Goal: Information Seeking & Learning: Learn about a topic

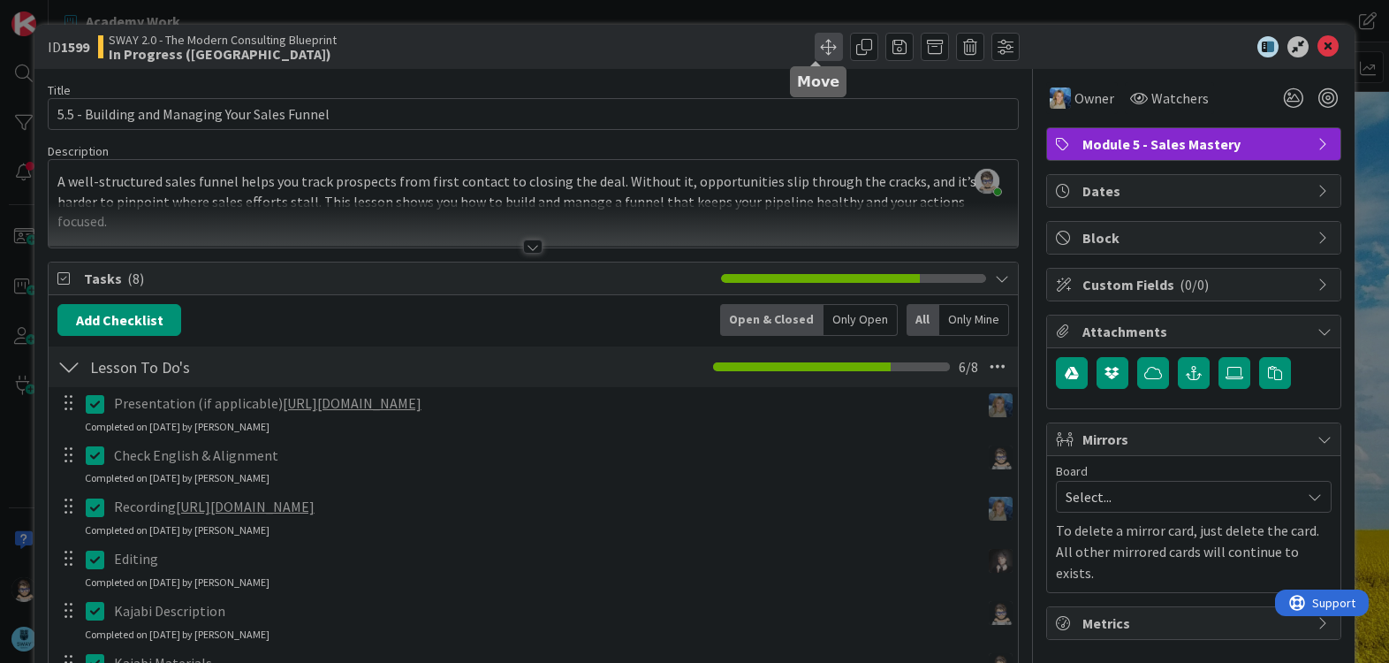
click at [815, 47] on span at bounding box center [829, 47] width 28 height 28
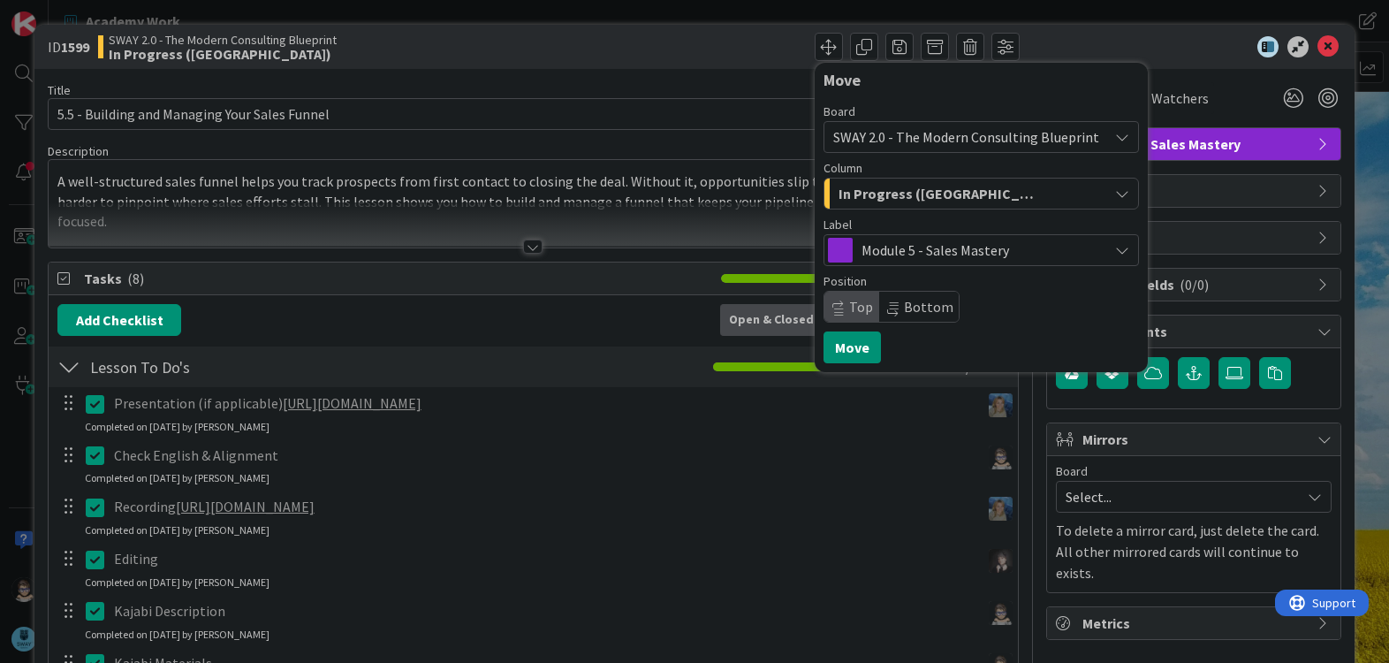
click at [929, 189] on span "In Progress ([GEOGRAPHIC_DATA])" at bounding box center [939, 193] width 203 height 23
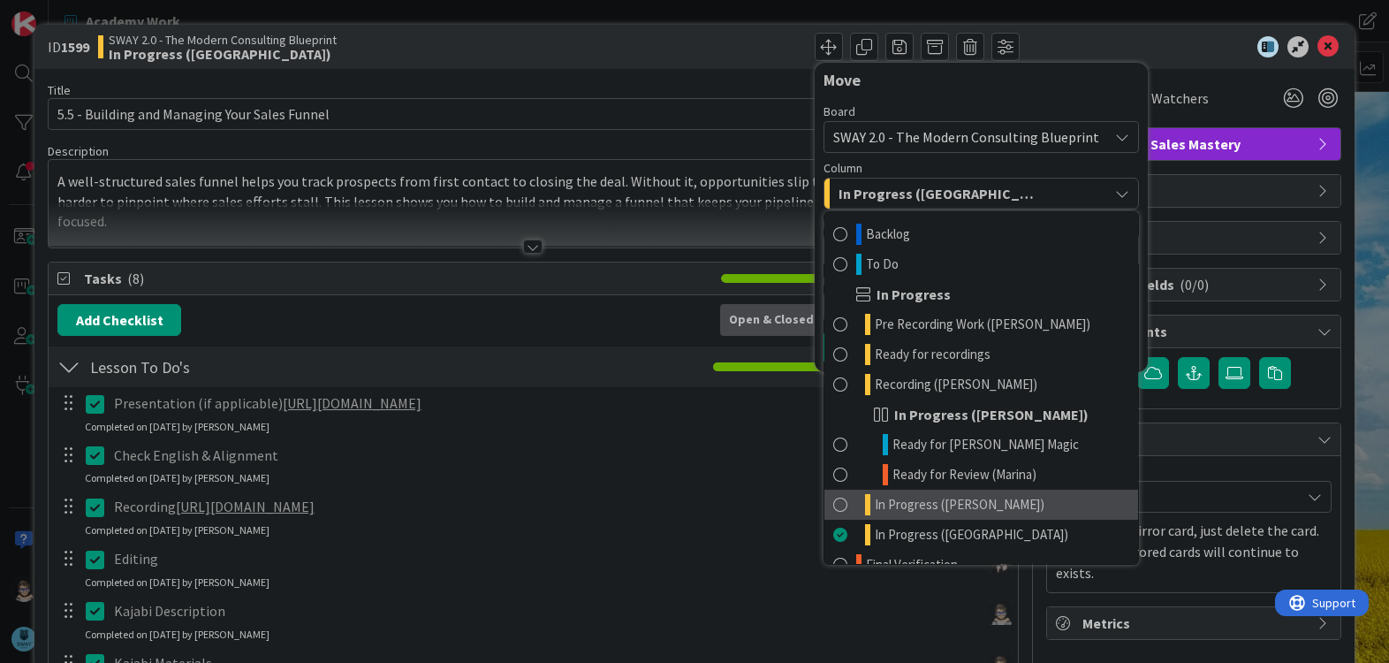
click at [1025, 507] on link "In Progress ([PERSON_NAME])" at bounding box center [981, 504] width 314 height 30
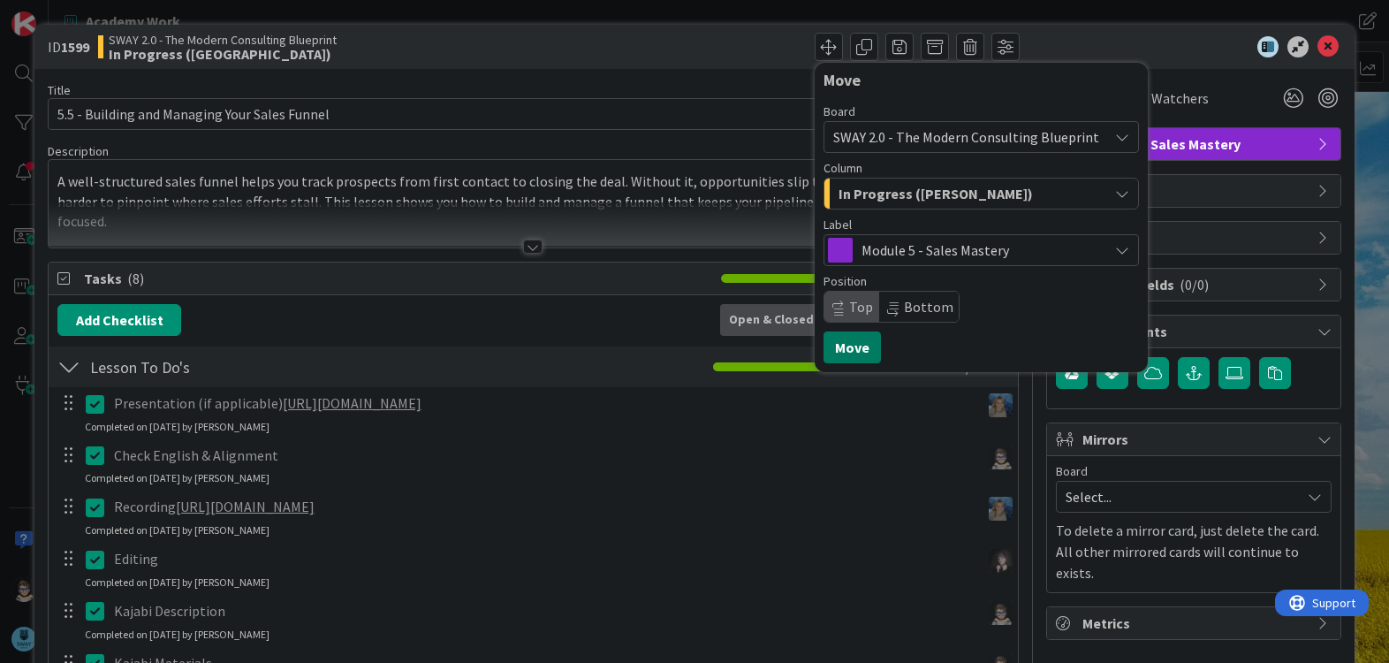
click at [834, 342] on button "Move" at bounding box center [851, 347] width 57 height 32
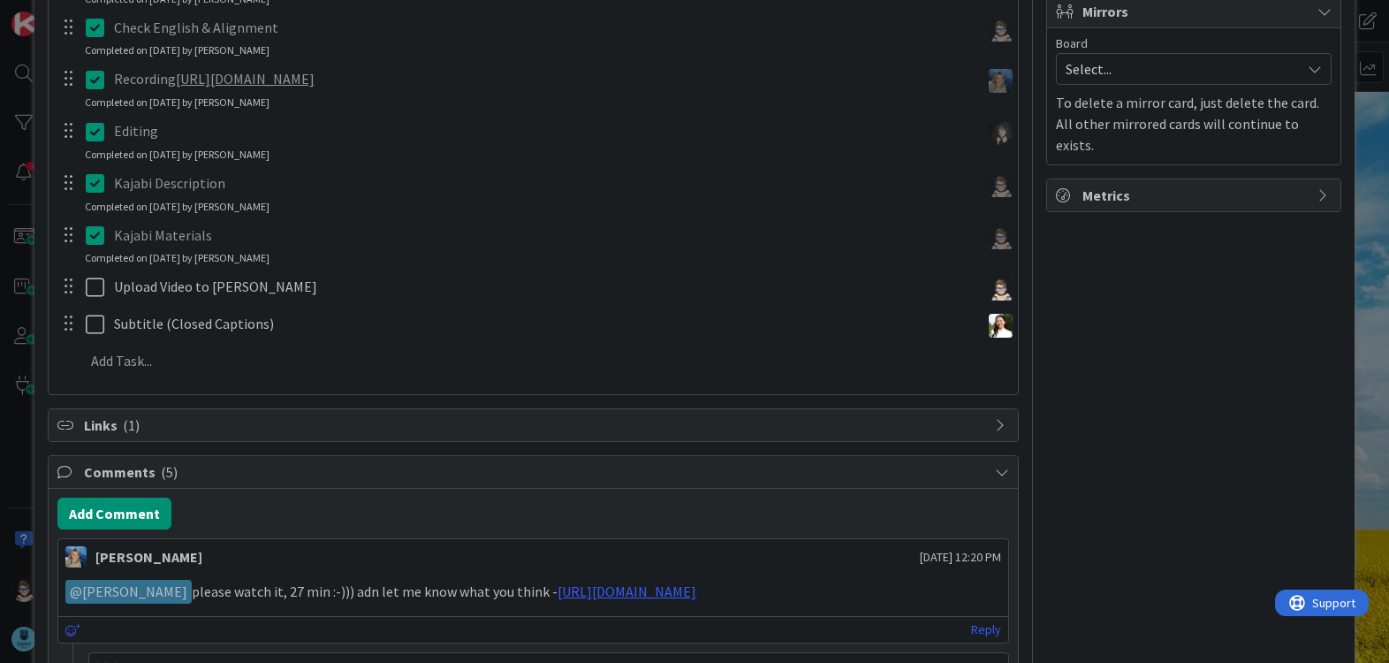
scroll to position [429, 0]
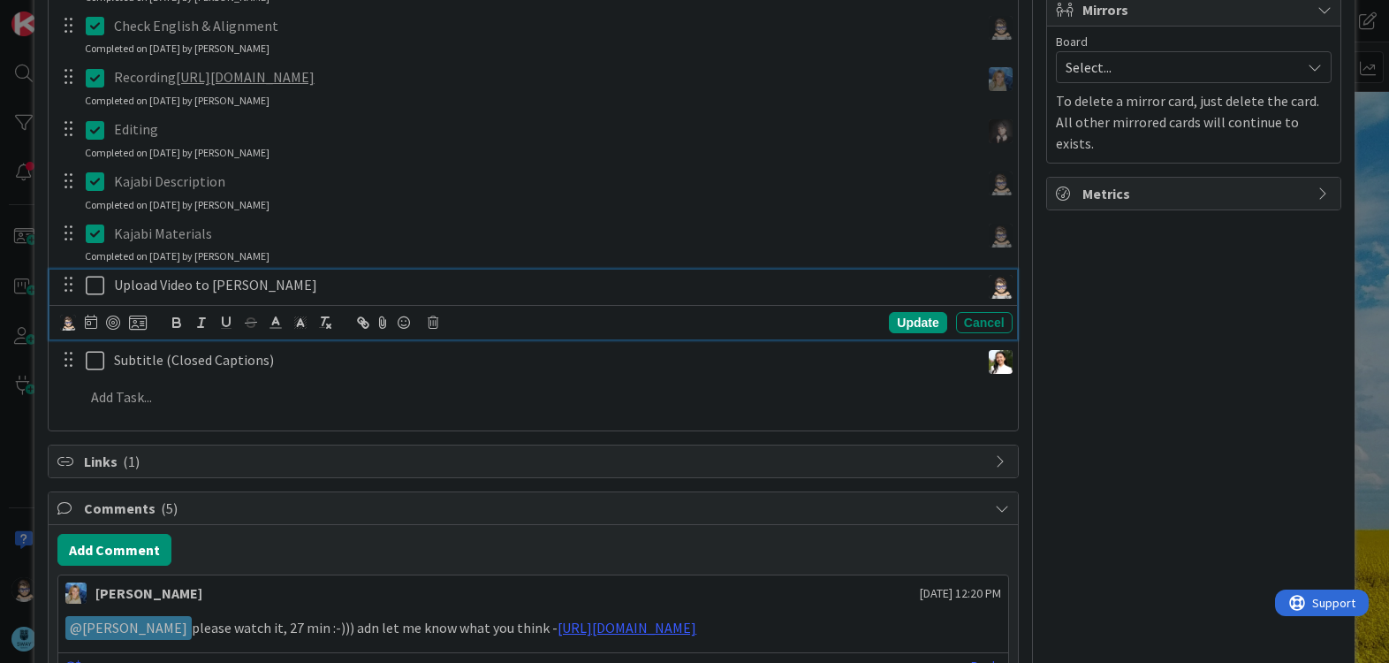
click at [91, 285] on icon at bounding box center [99, 285] width 27 height 21
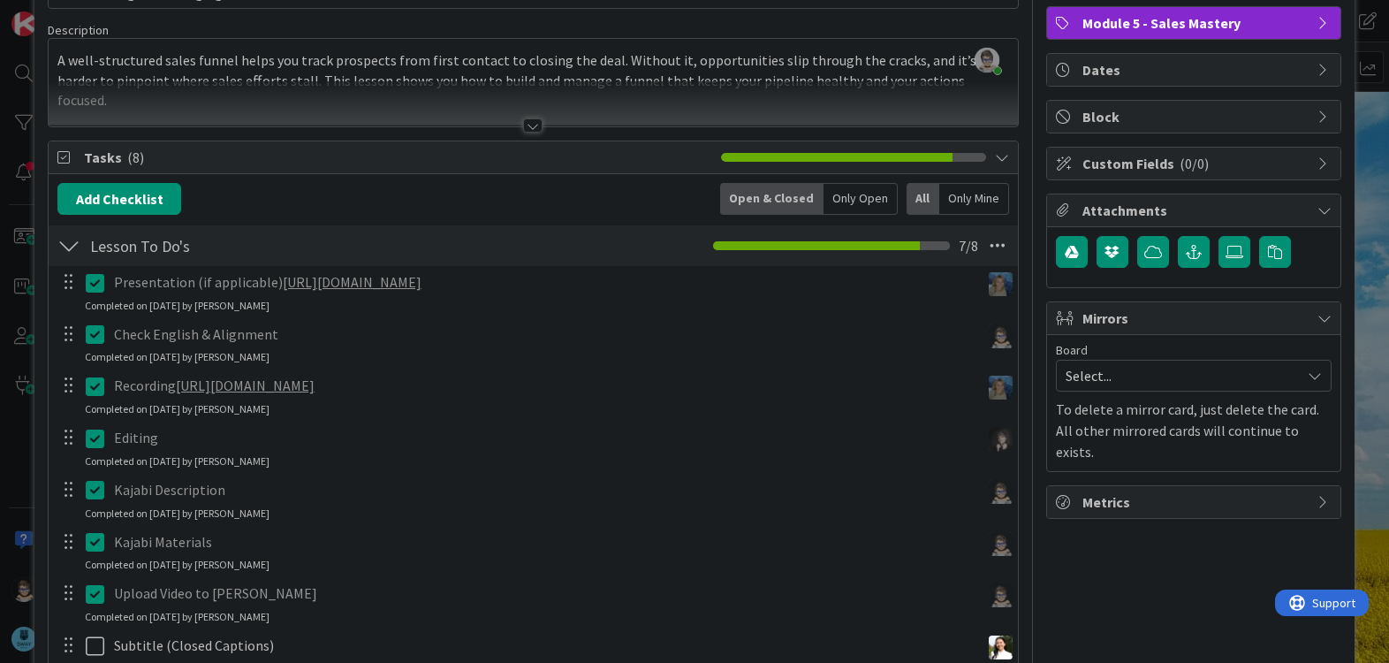
scroll to position [0, 0]
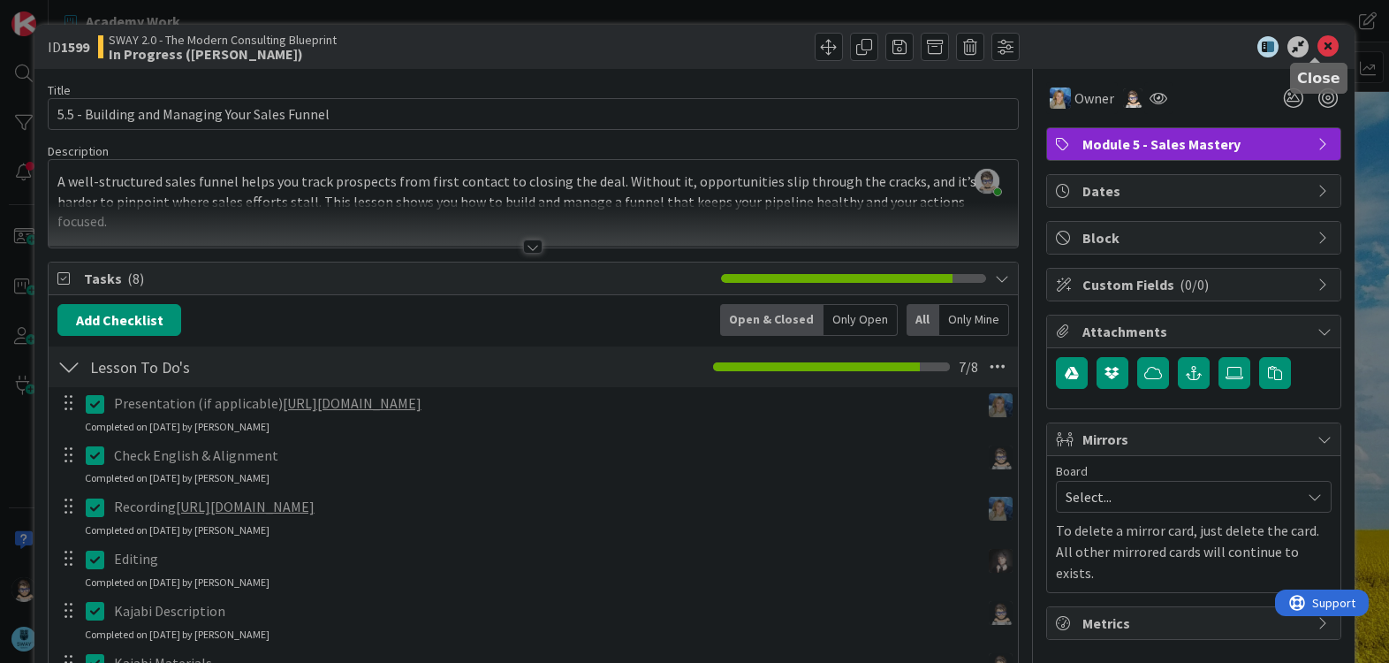
click at [1317, 48] on icon at bounding box center [1327, 46] width 21 height 21
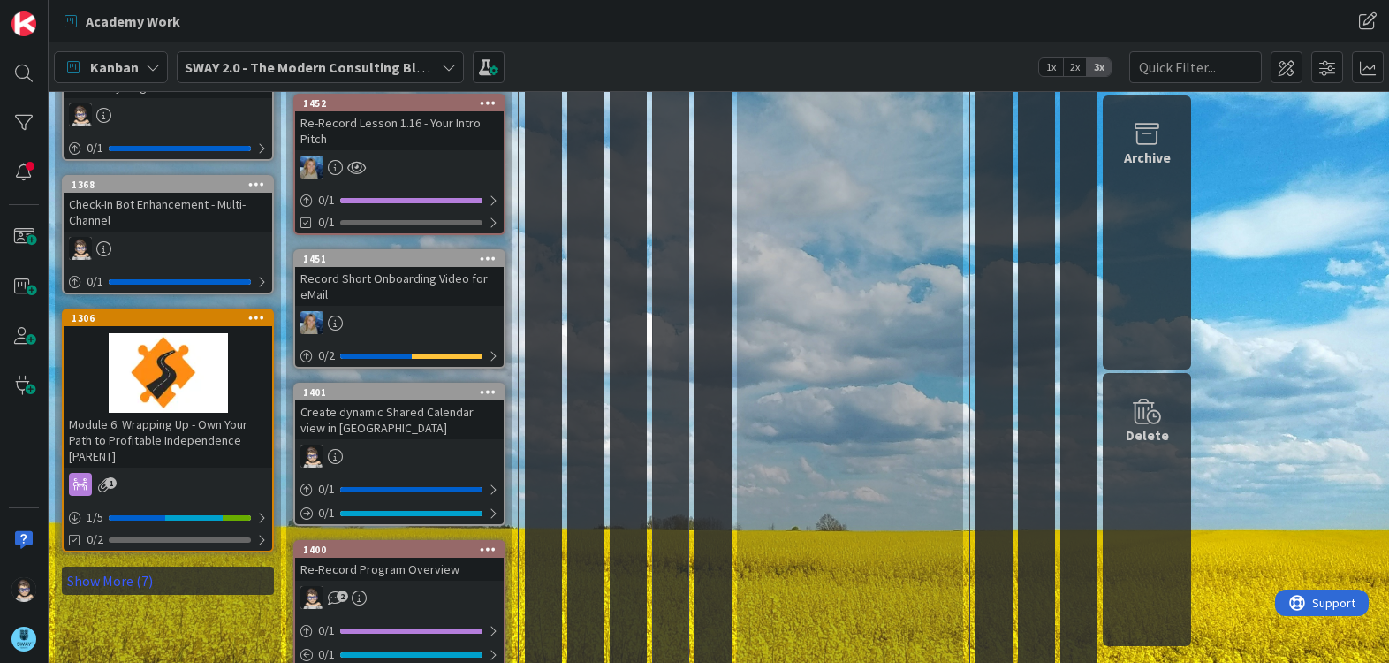
scroll to position [1059, 0]
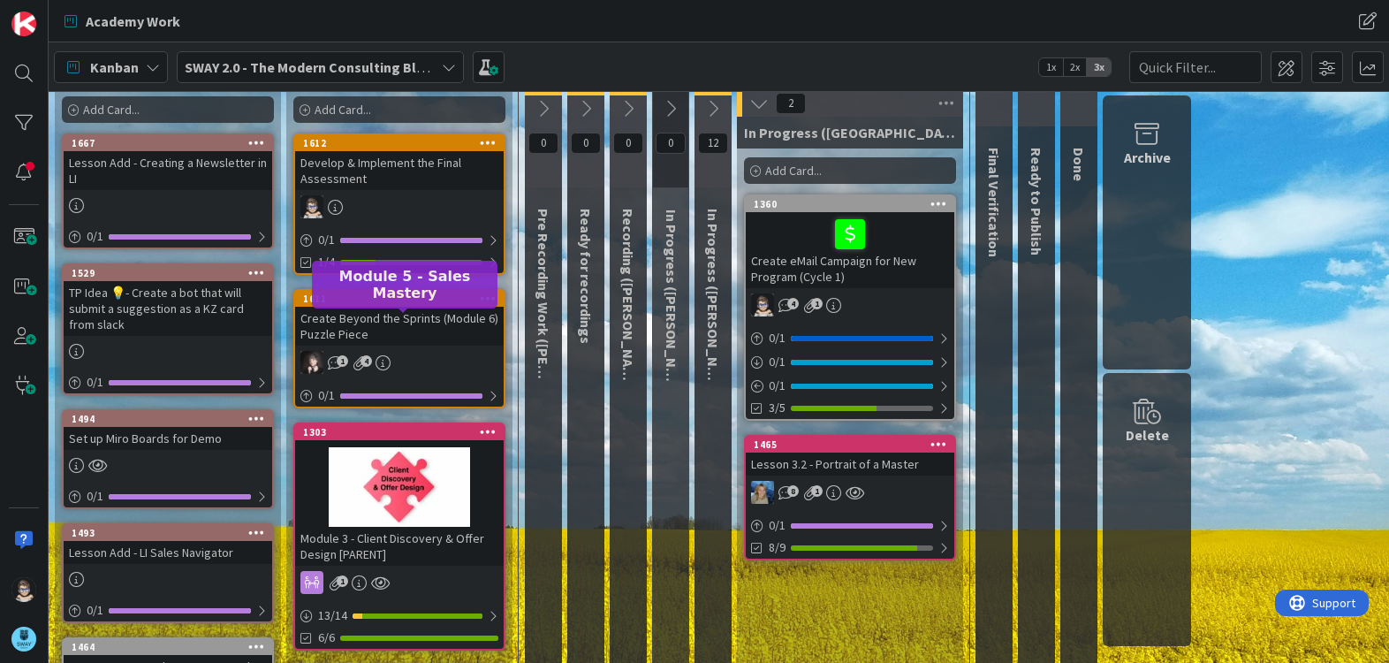
scroll to position [0, 0]
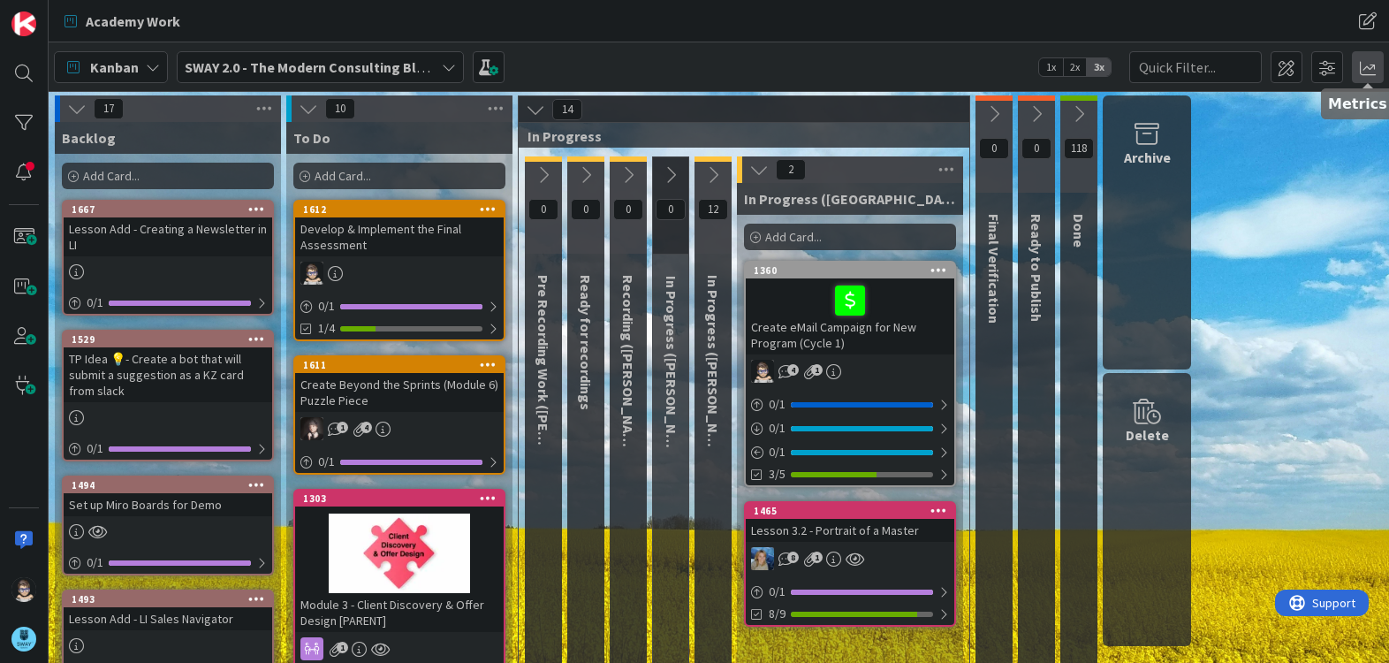
click at [1364, 69] on span at bounding box center [1368, 67] width 32 height 32
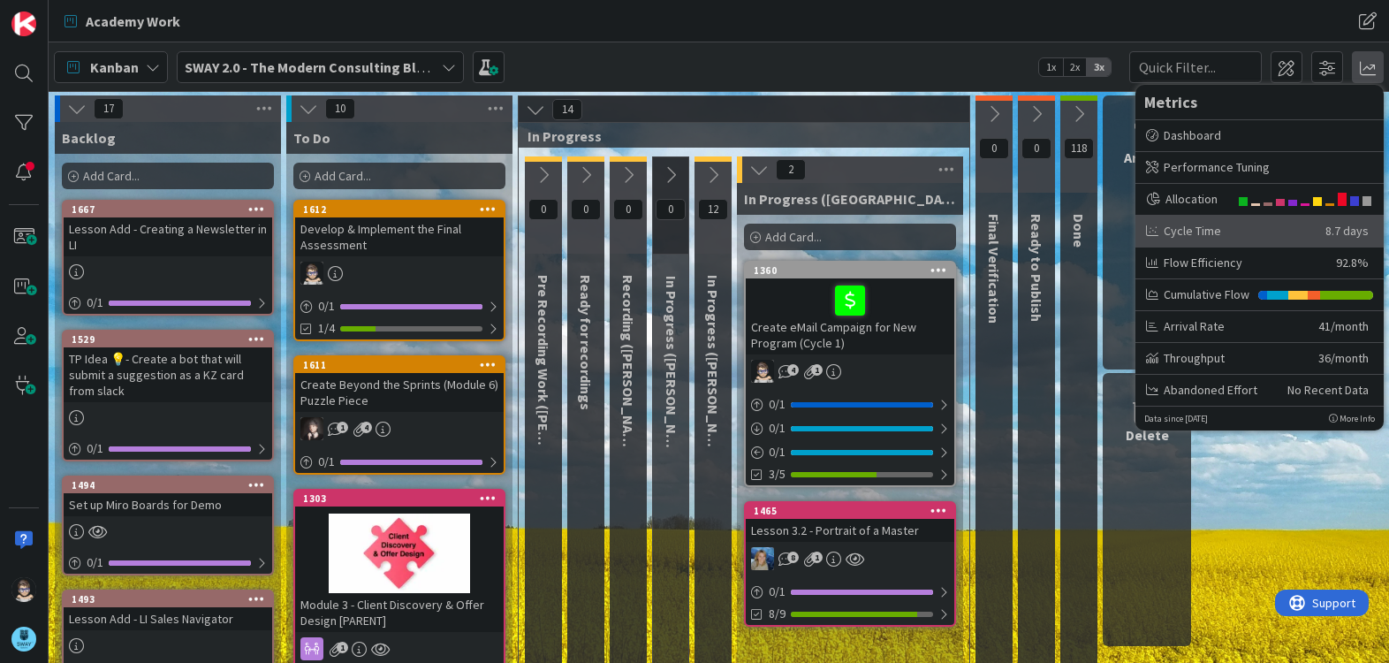
click at [1181, 239] on div "Cycle Time" at bounding box center [1229, 231] width 166 height 19
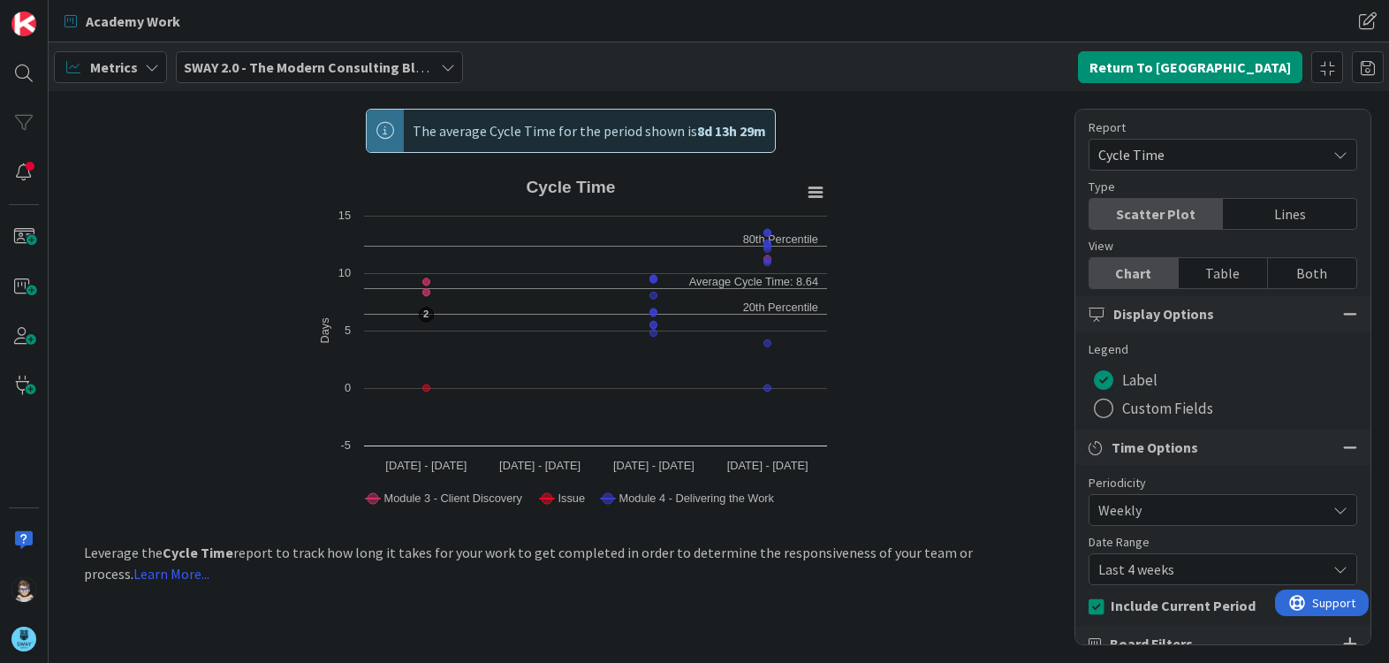
click at [437, 64] on div "SWAY 2.0 - The Modern Consulting Blueprint" at bounding box center [319, 67] width 287 height 32
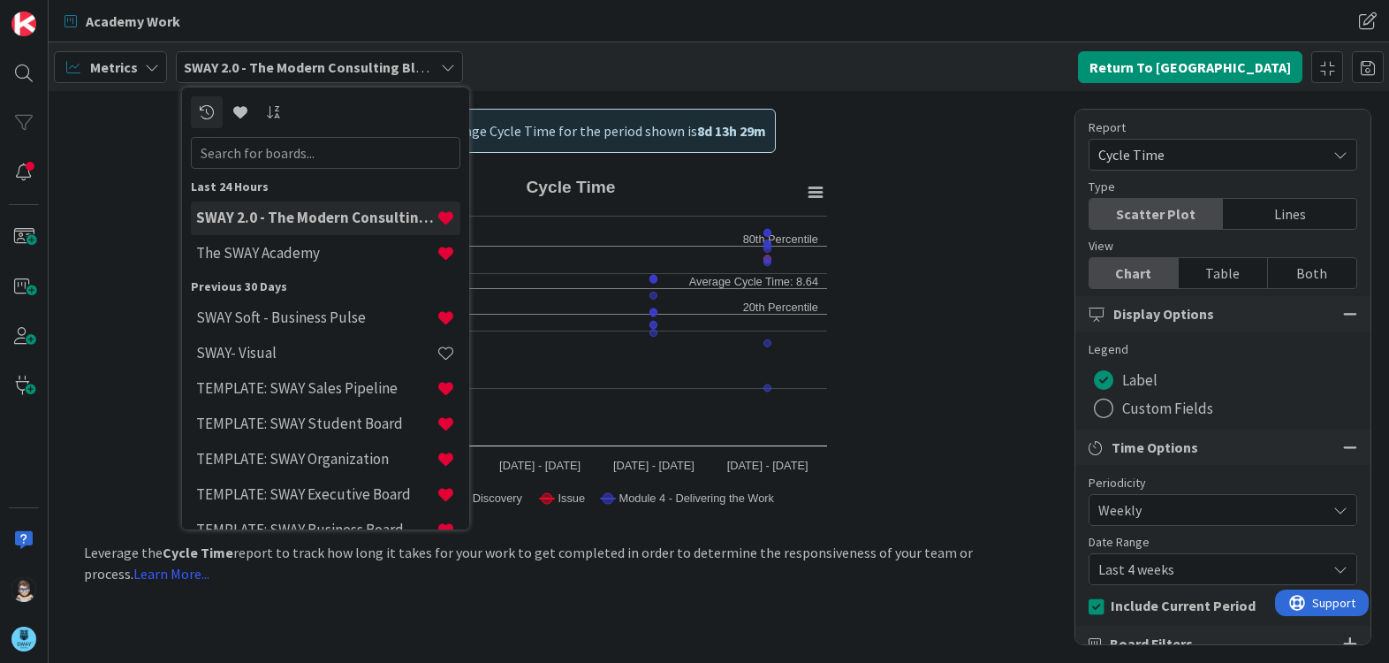
click at [578, 57] on div "Metrics SWAY 2.0 - The Modern Consulting Blueprint Last 24 Hours SWAY 2.0 - The…" at bounding box center [719, 66] width 1340 height 49
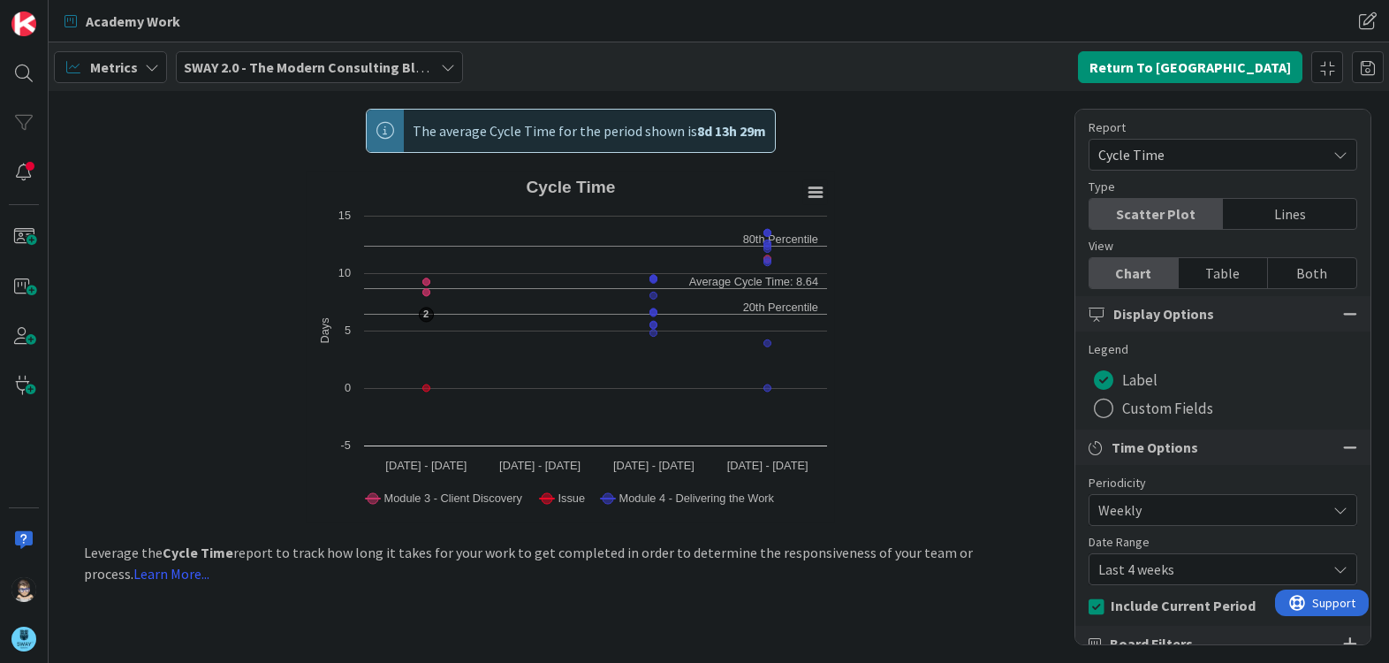
click at [640, 124] on span "The average Cycle Time for the period shown is 8d 13h 29m" at bounding box center [589, 131] width 353 height 42
click at [1333, 150] on icon at bounding box center [1340, 155] width 14 height 14
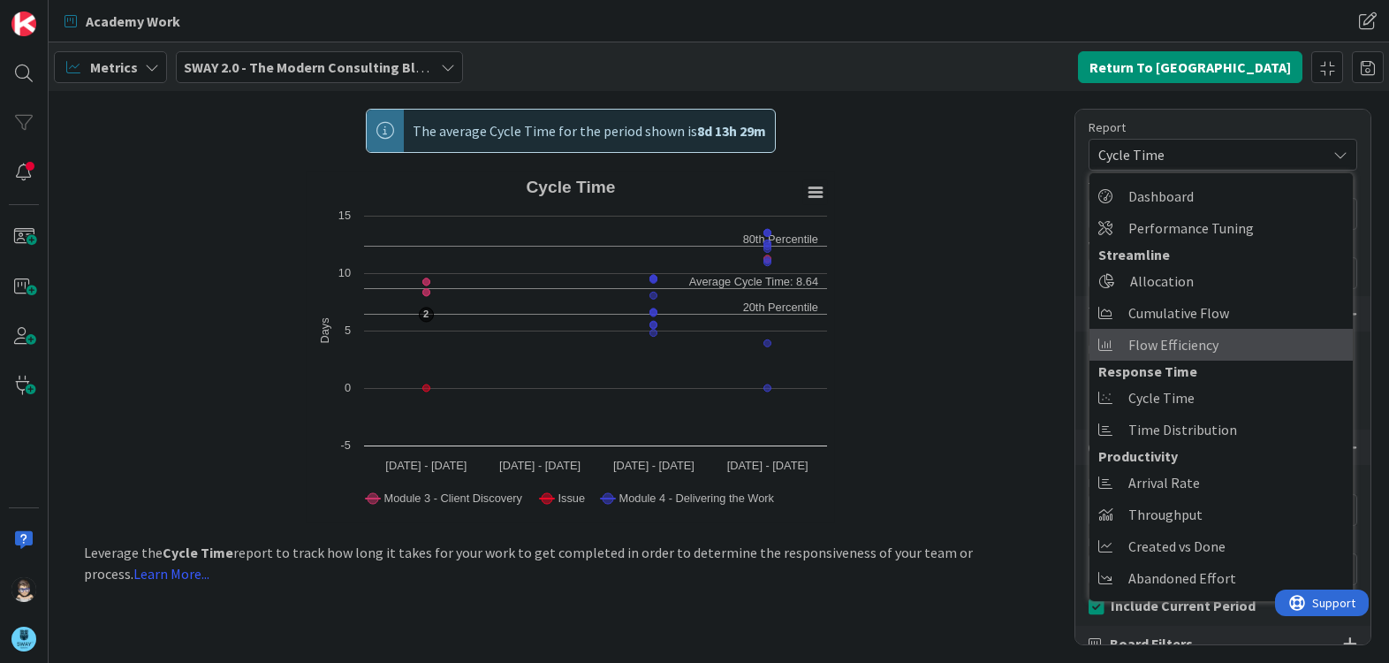
click at [1198, 350] on span "Flow Efficiency" at bounding box center [1173, 344] width 90 height 27
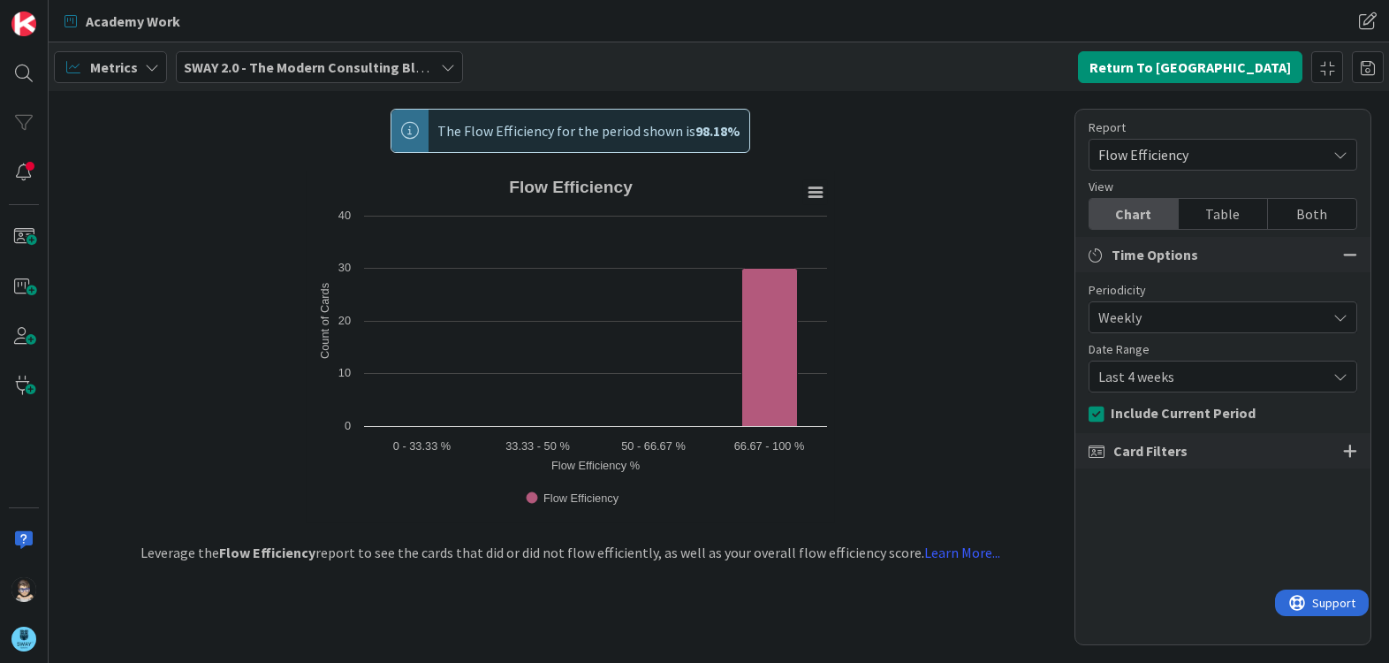
click at [1195, 154] on span "Flow Efficiency" at bounding box center [1207, 154] width 219 height 25
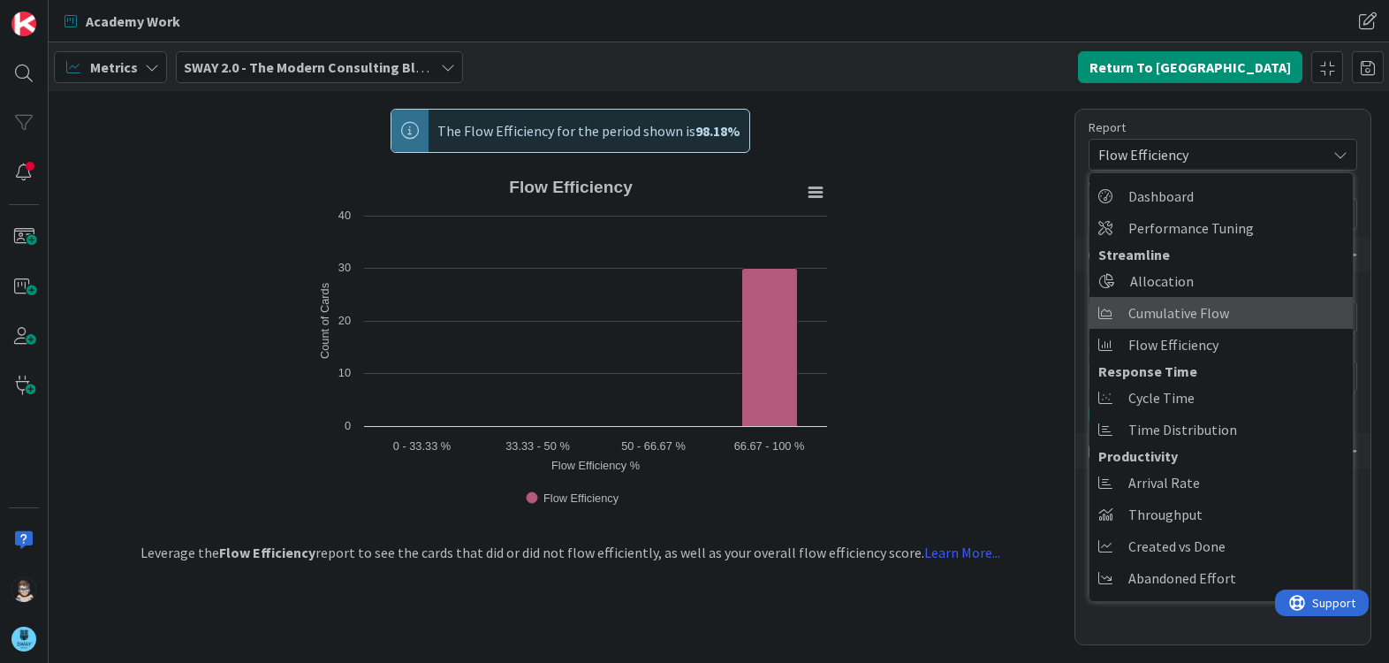
click at [1188, 302] on span "Cumulative Flow" at bounding box center [1178, 313] width 101 height 27
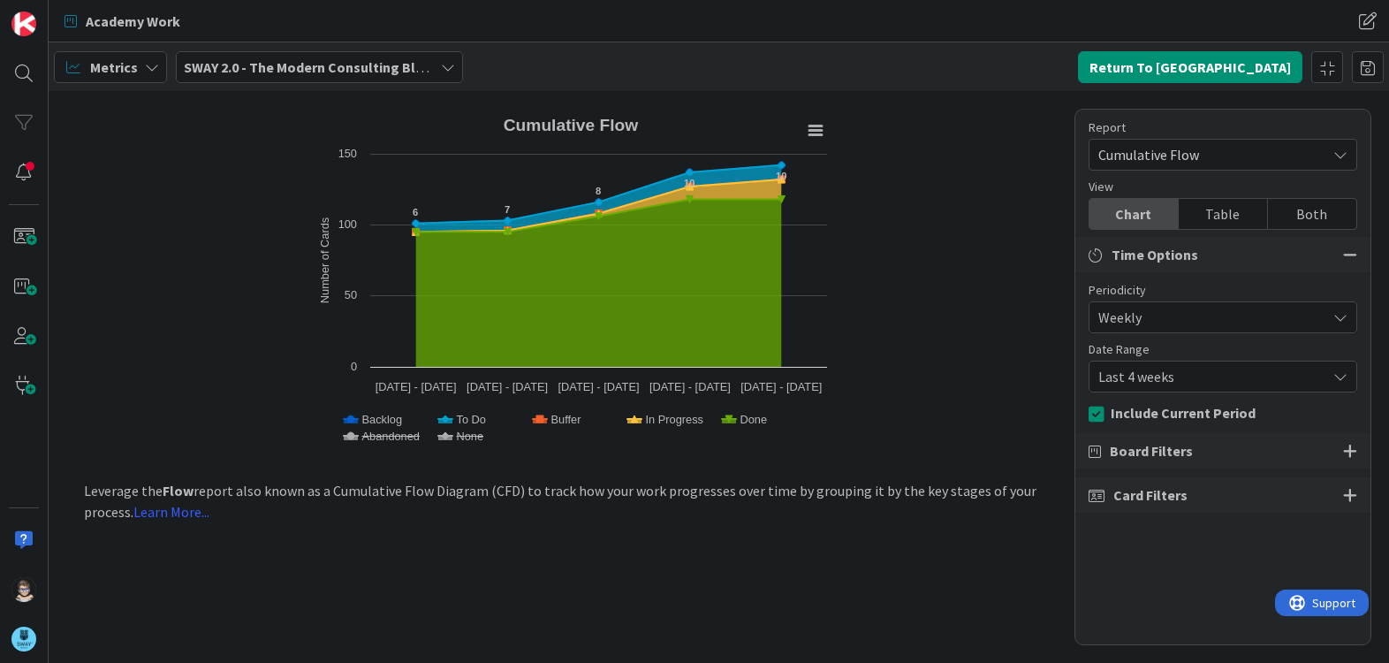
click at [1277, 153] on span "Cumulative Flow" at bounding box center [1207, 154] width 219 height 25
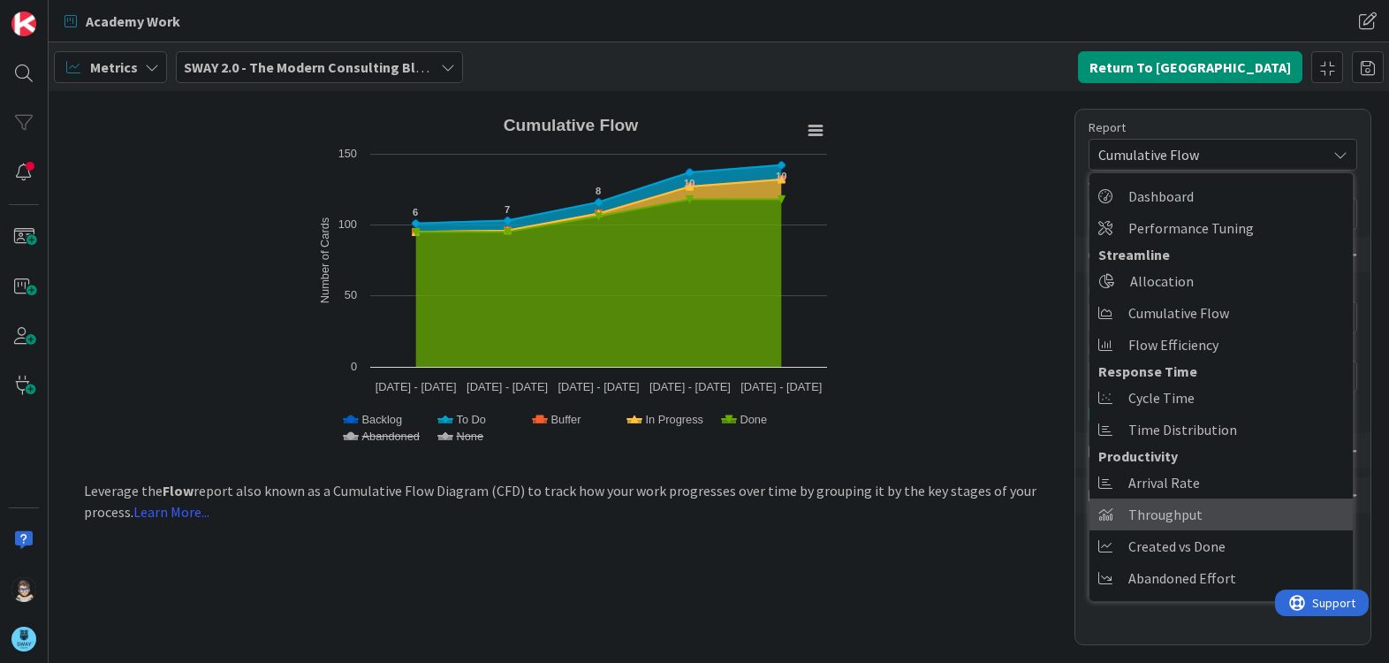
click at [1200, 510] on link "Throughput" at bounding box center [1220, 514] width 263 height 32
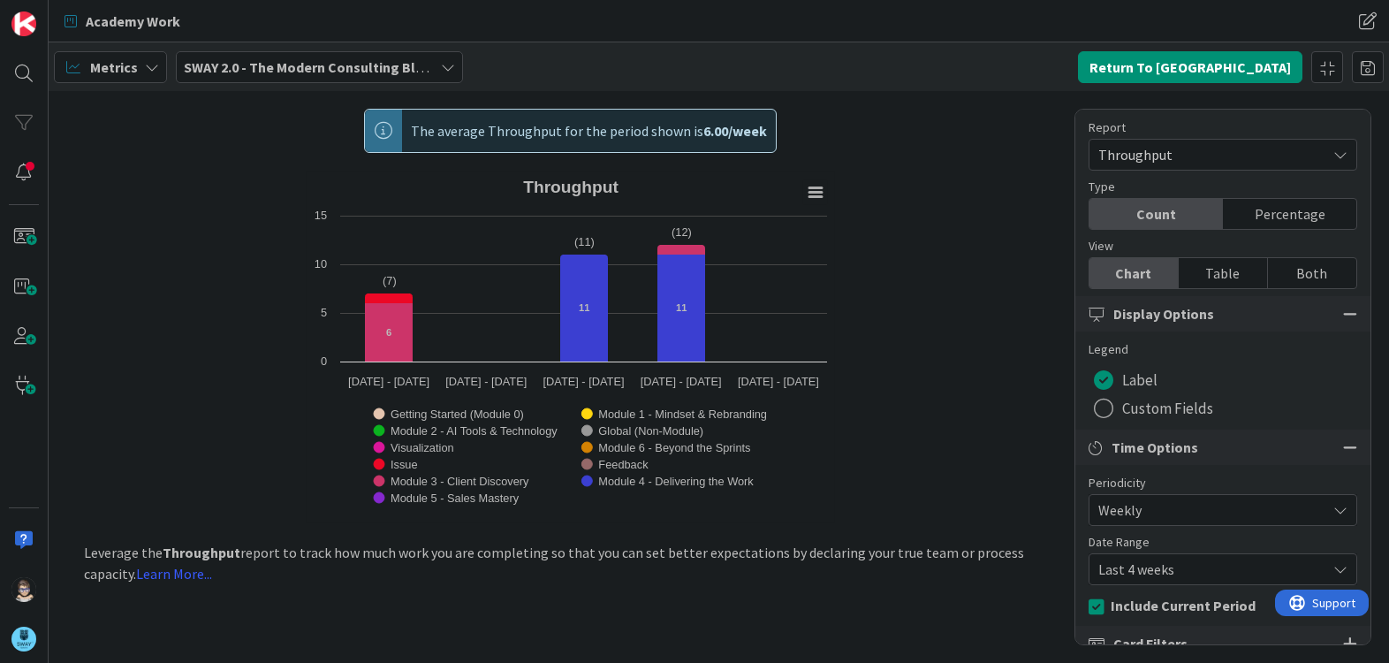
click at [1234, 155] on span "Throughput" at bounding box center [1207, 154] width 219 height 25
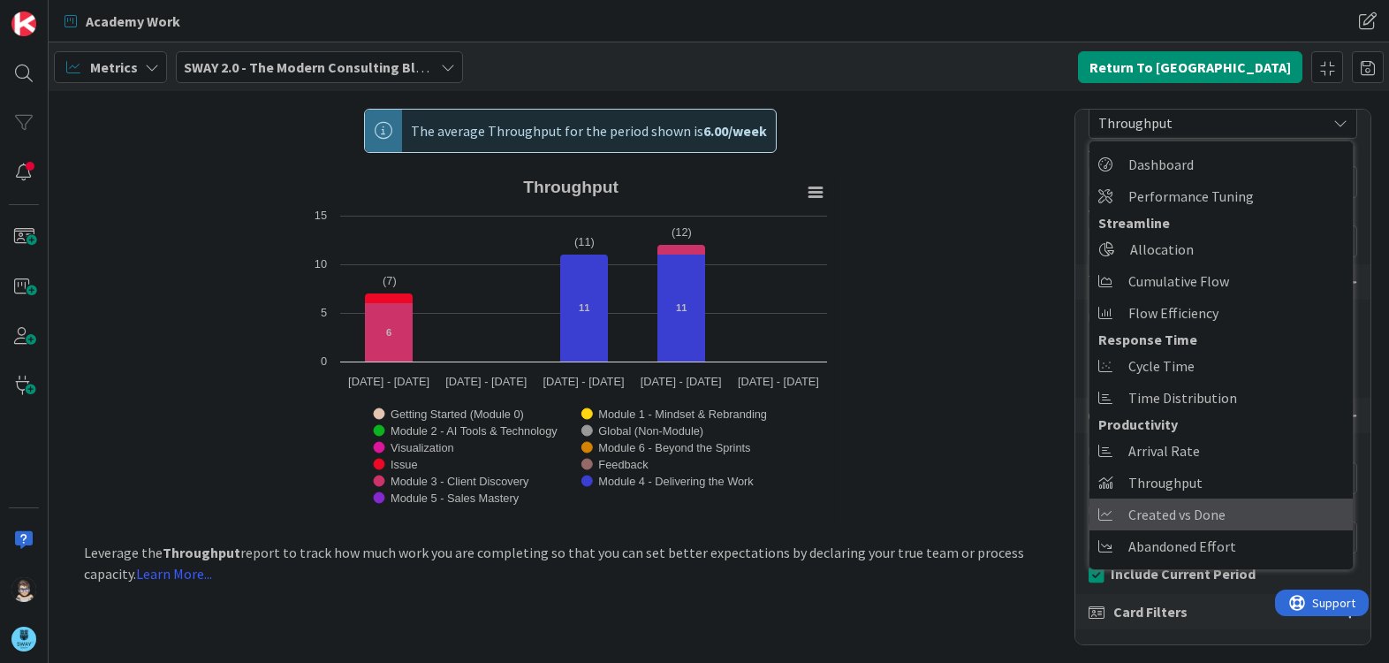
scroll to position [34, 0]
click at [1167, 512] on span "Created vs Done" at bounding box center [1176, 511] width 97 height 27
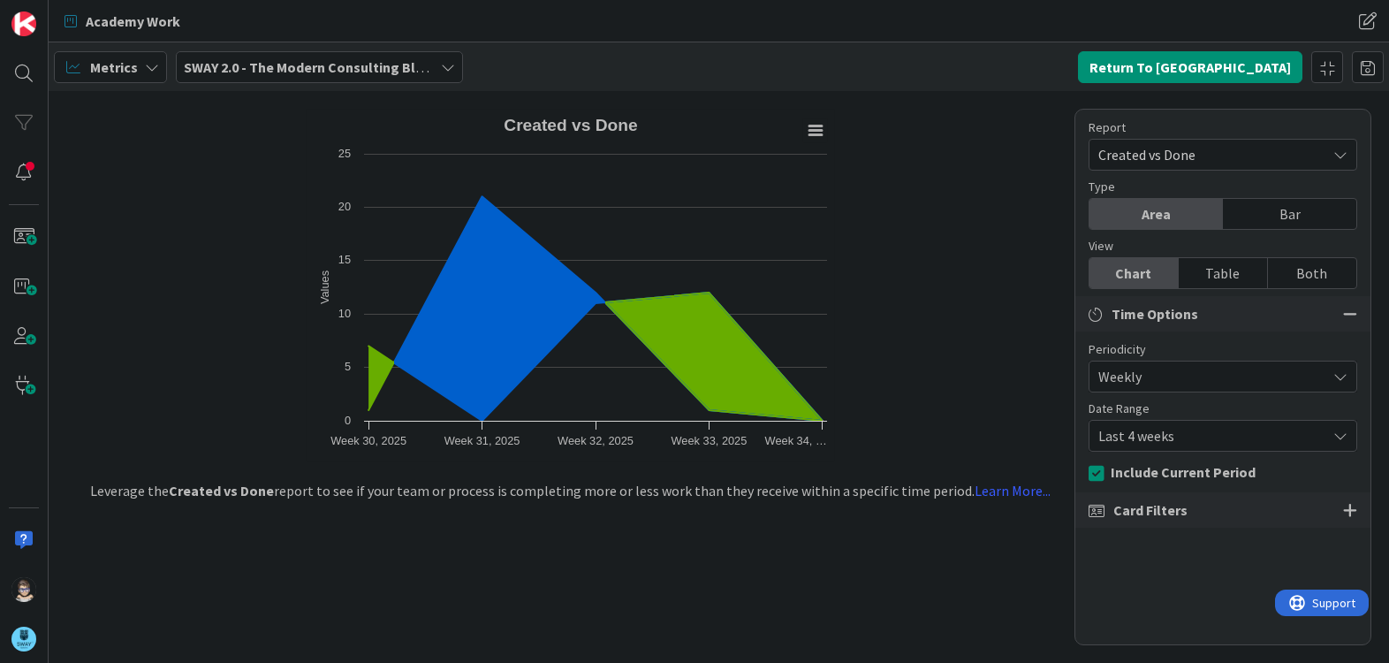
click at [1221, 159] on span "Created vs Done" at bounding box center [1207, 154] width 219 height 25
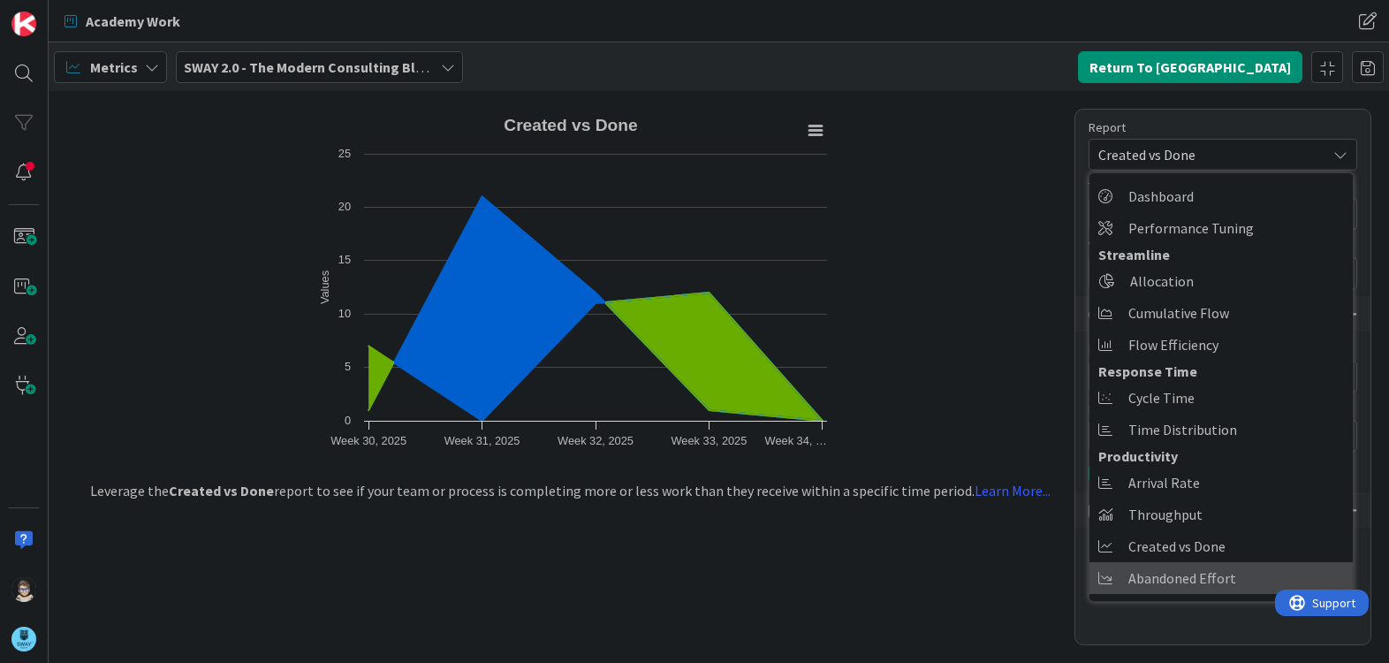
click at [1192, 575] on span "Abandoned Effort" at bounding box center [1182, 578] width 108 height 27
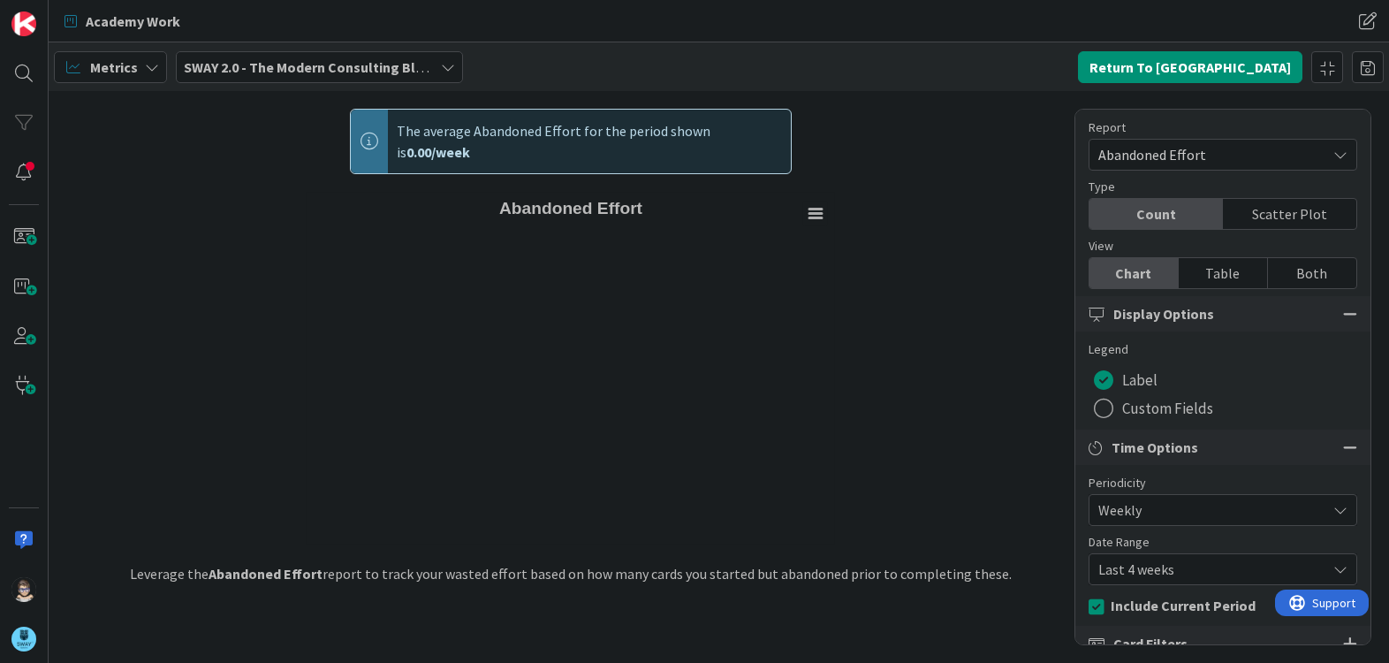
click at [1315, 155] on div "Abandoned Effort" at bounding box center [1223, 155] width 269 height 32
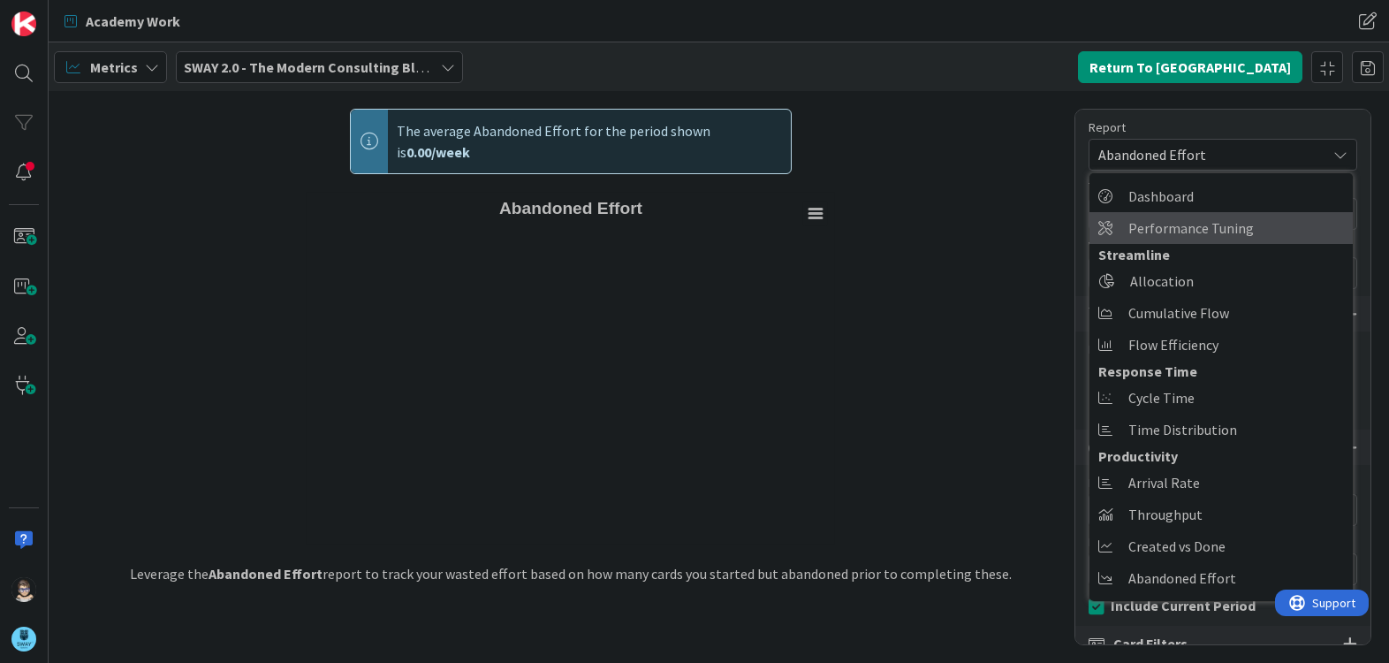
click at [1225, 231] on span "Performance Tuning" at bounding box center [1190, 228] width 125 height 27
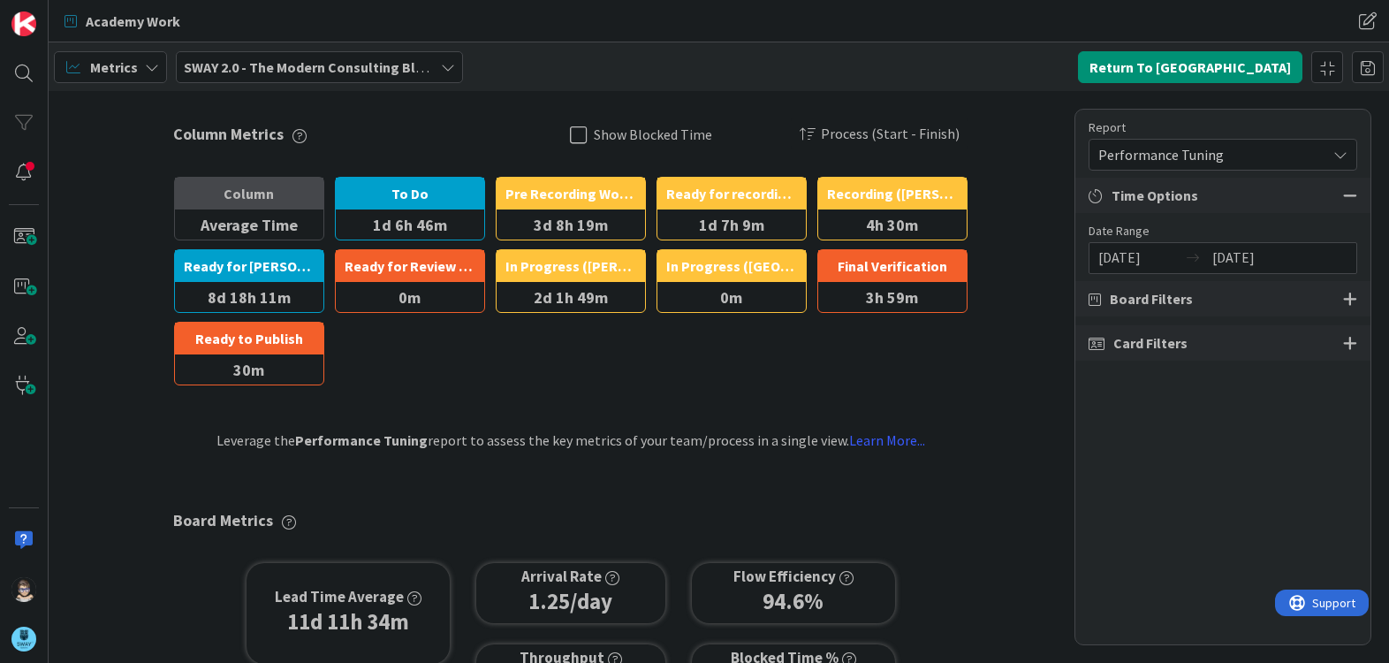
click at [1337, 152] on icon at bounding box center [1340, 155] width 14 height 14
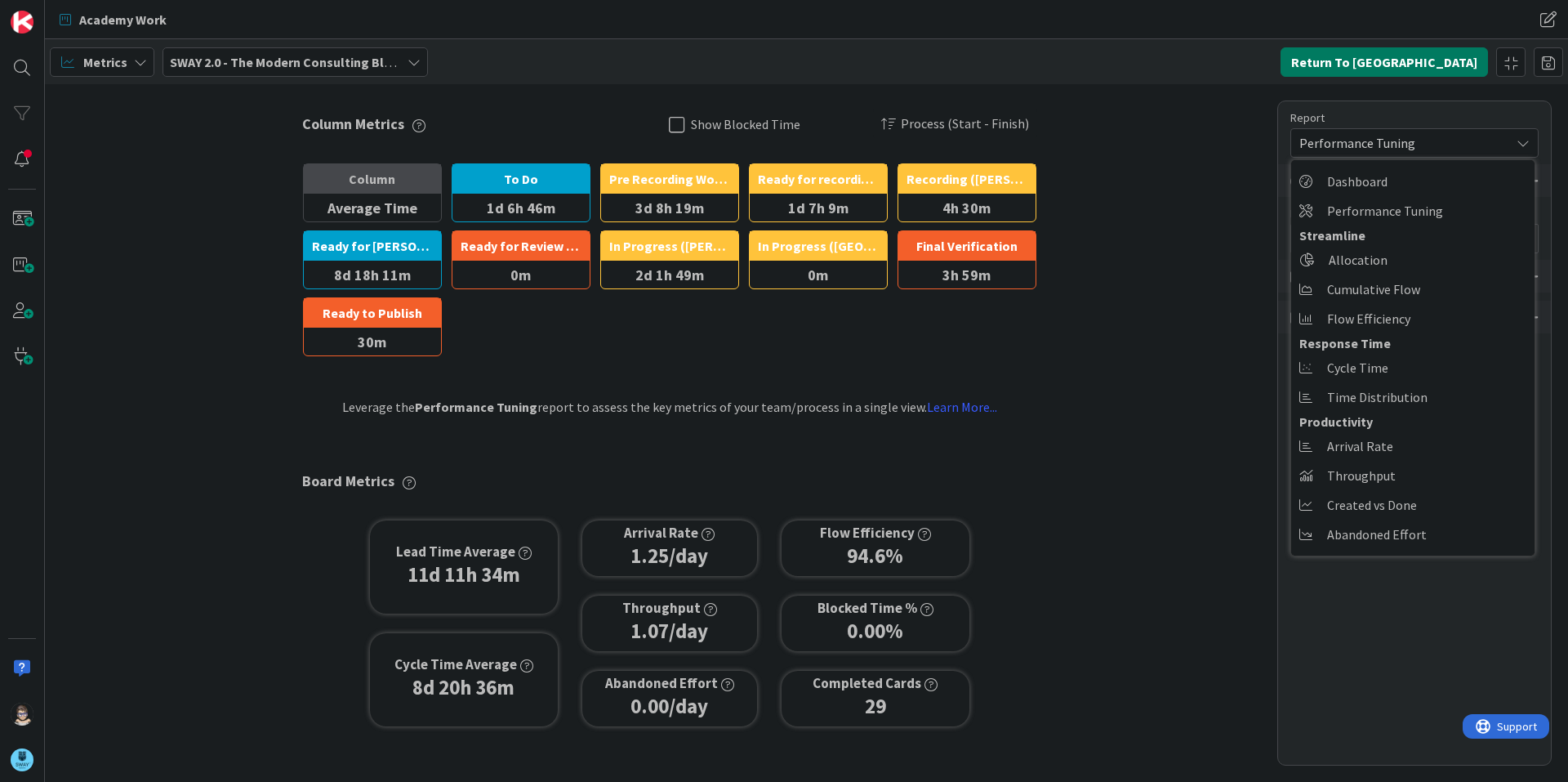
click at [1283, 63] on button "Return To [GEOGRAPHIC_DATA]" at bounding box center [1384, 62] width 207 height 30
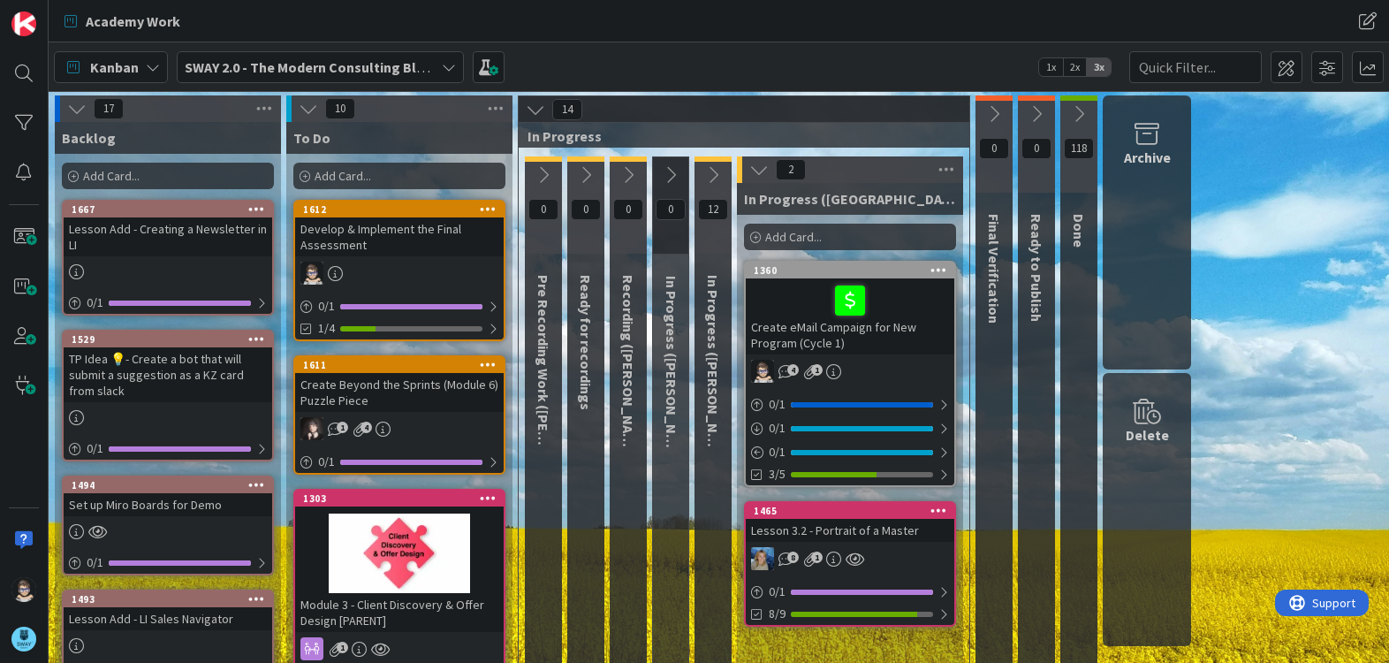
drag, startPoint x: 1113, startPoint y: 560, endPoint x: 1124, endPoint y: 558, distance: 10.9
click at [1124, 558] on div "Delete" at bounding box center [1147, 510] width 88 height 274
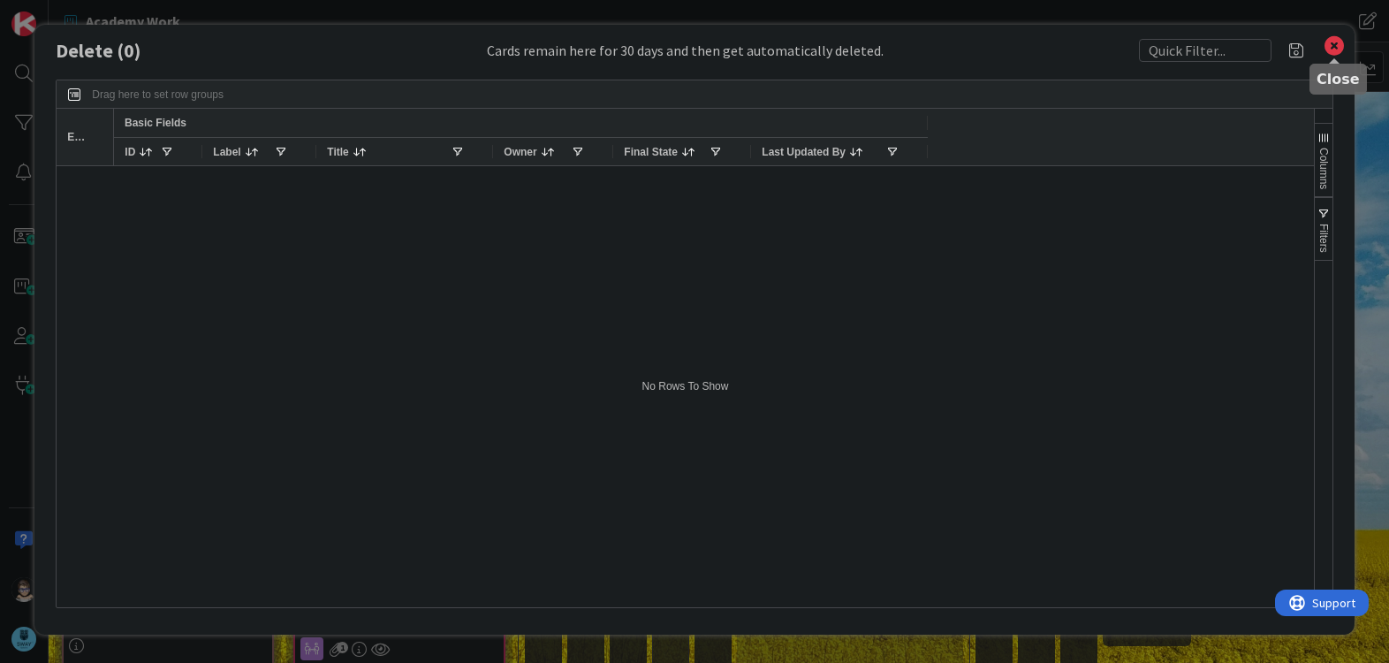
click at [1324, 53] on icon at bounding box center [1334, 46] width 23 height 25
